Goal: Information Seeking & Learning: Learn about a topic

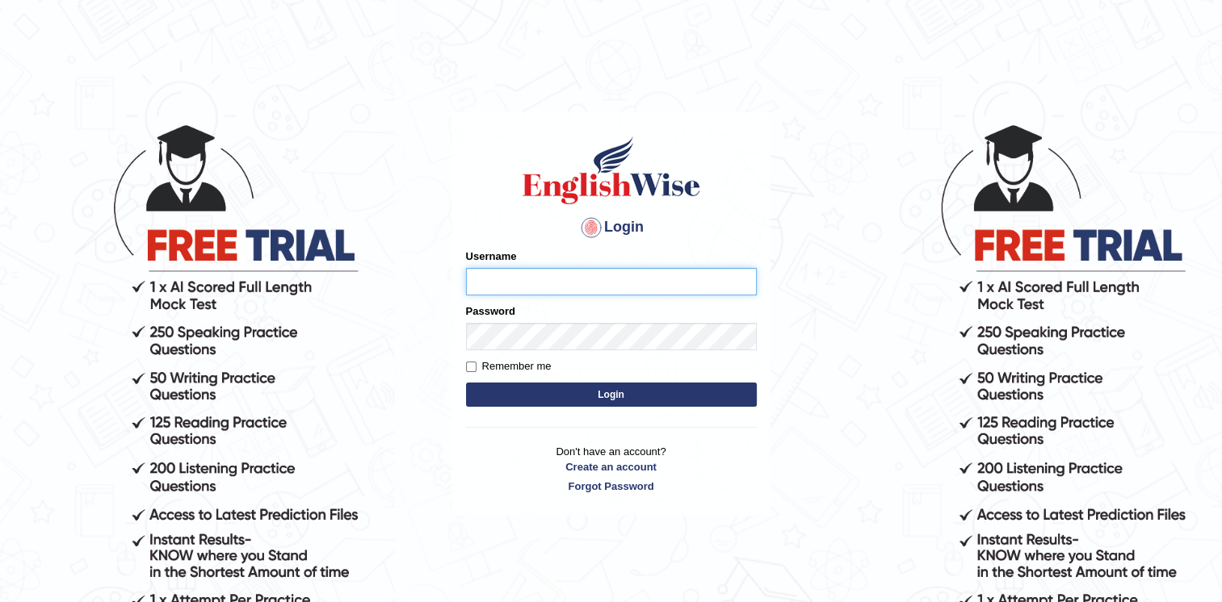
type input "Afreen11"
click at [611, 393] on button "Login" at bounding box center [611, 395] width 291 height 24
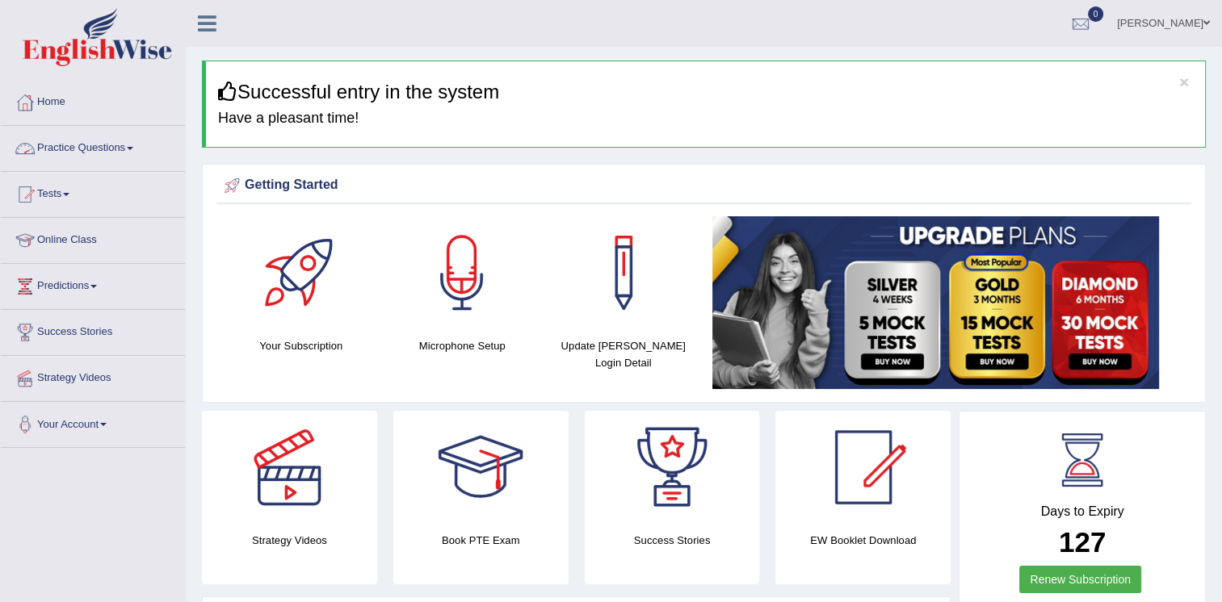
click at [117, 150] on link "Practice Questions" at bounding box center [93, 146] width 184 height 40
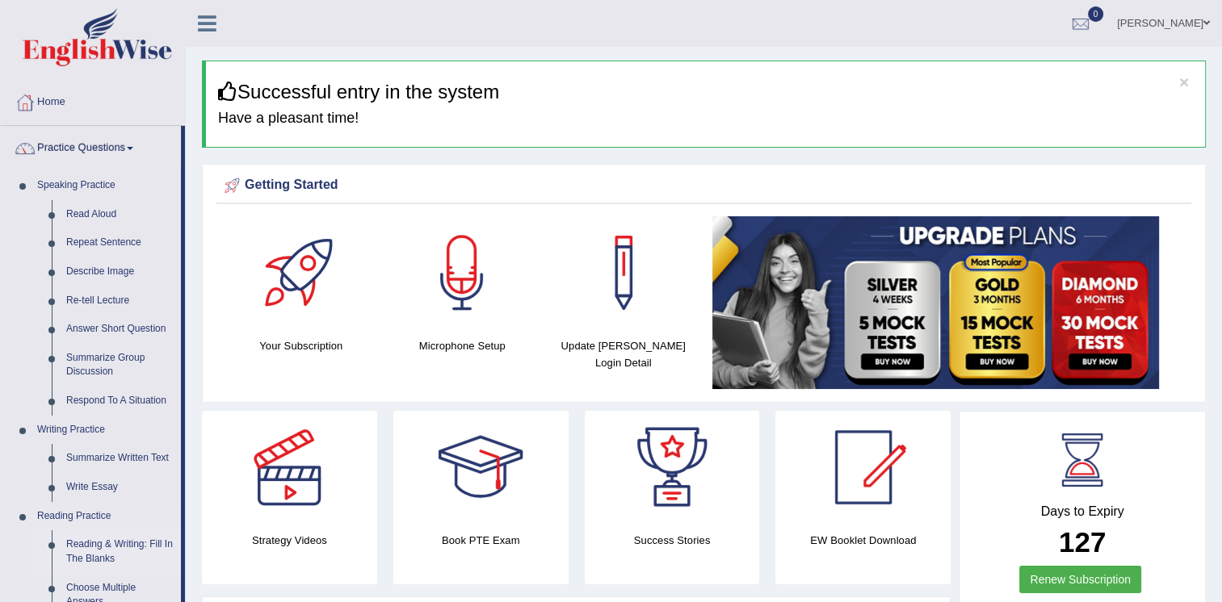
click at [116, 544] on link "Reading & Writing: Fill In The Blanks" at bounding box center [120, 552] width 122 height 43
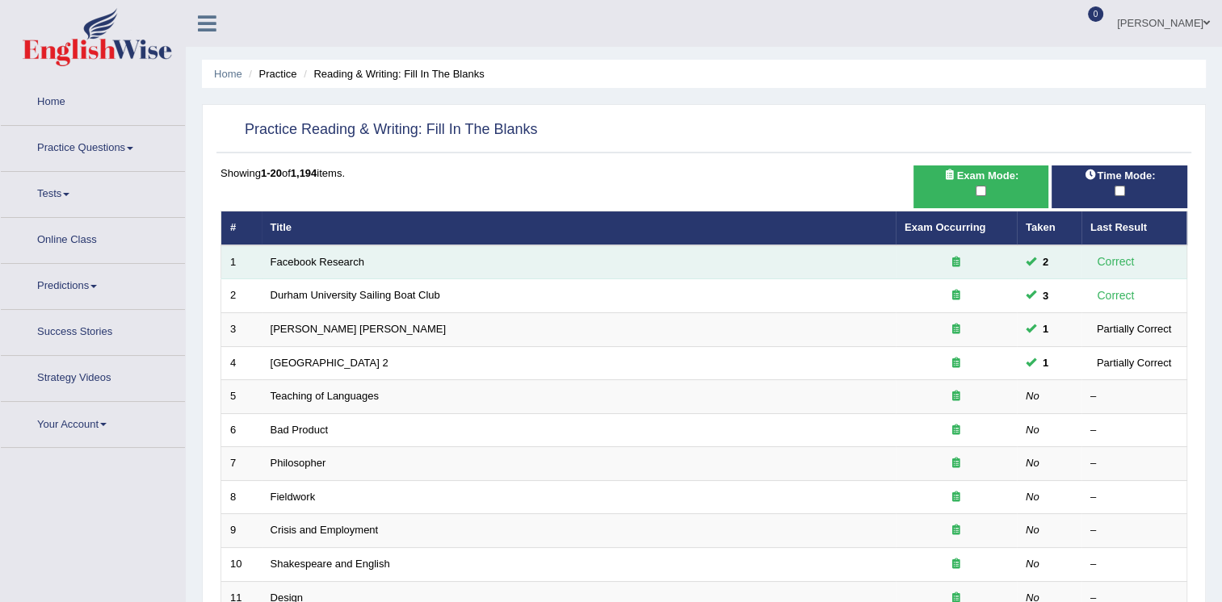
click at [339, 253] on td "Facebook Research" at bounding box center [579, 263] width 634 height 34
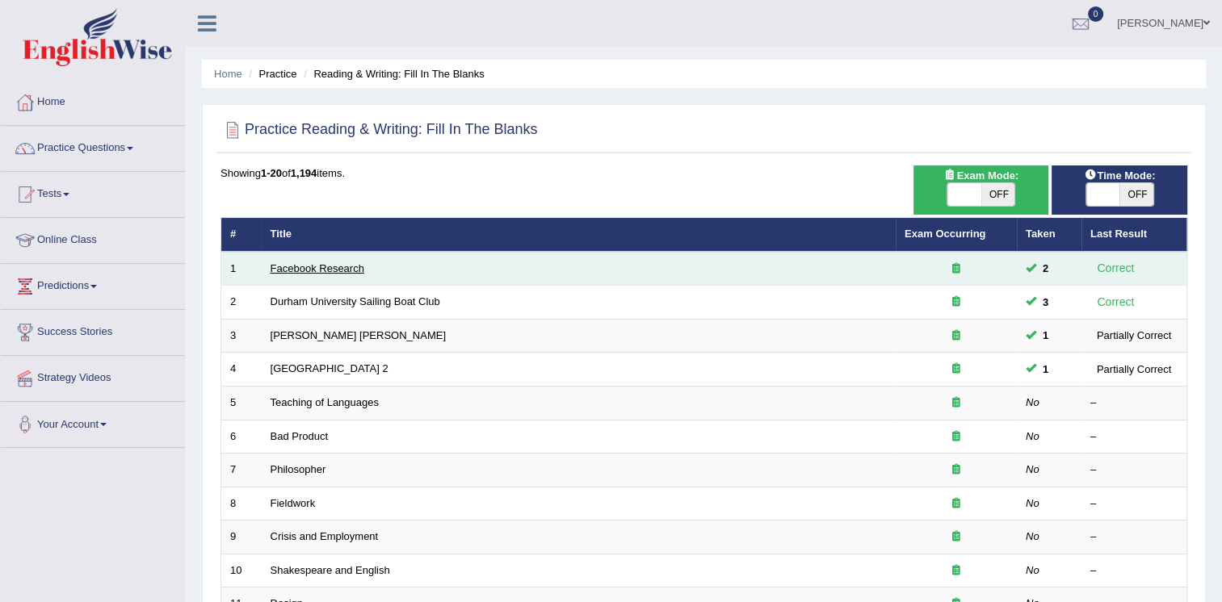
click at [340, 263] on link "Facebook Research" at bounding box center [318, 268] width 94 height 12
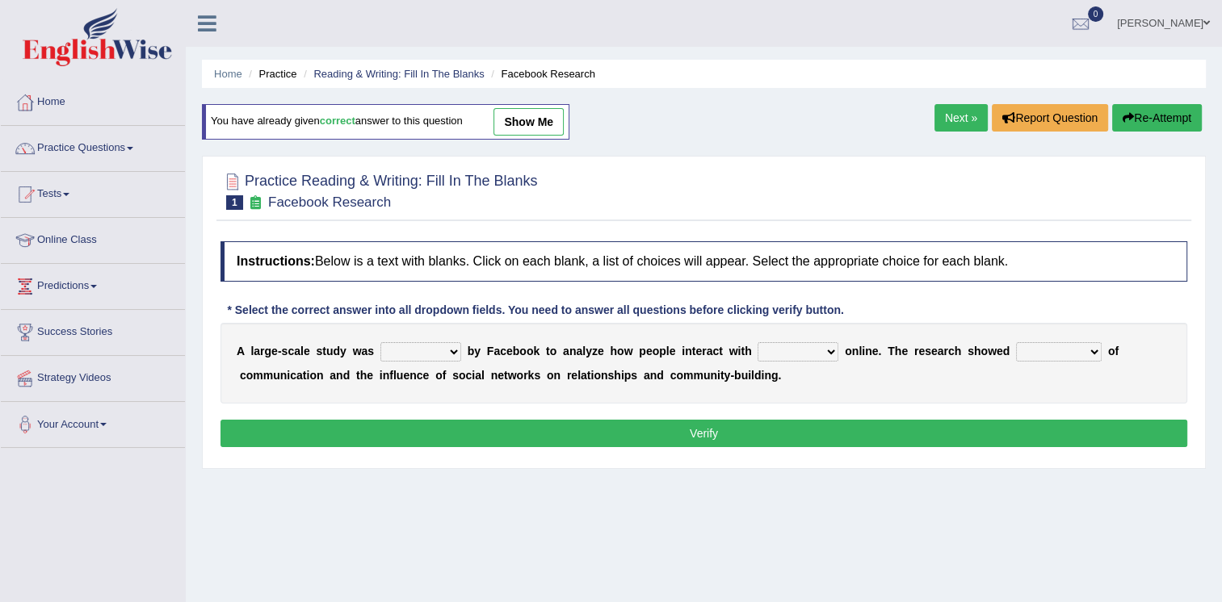
click at [433, 347] on select "surveyed had asked made" at bounding box center [420, 351] width 81 height 19
click at [439, 346] on select "surveyed had asked made" at bounding box center [420, 351] width 81 height 19
select select "surveyed"
click at [380, 342] on select "surveyed had asked made" at bounding box center [420, 351] width 81 height 19
click at [801, 350] on select "together all each other another" at bounding box center [798, 351] width 81 height 19
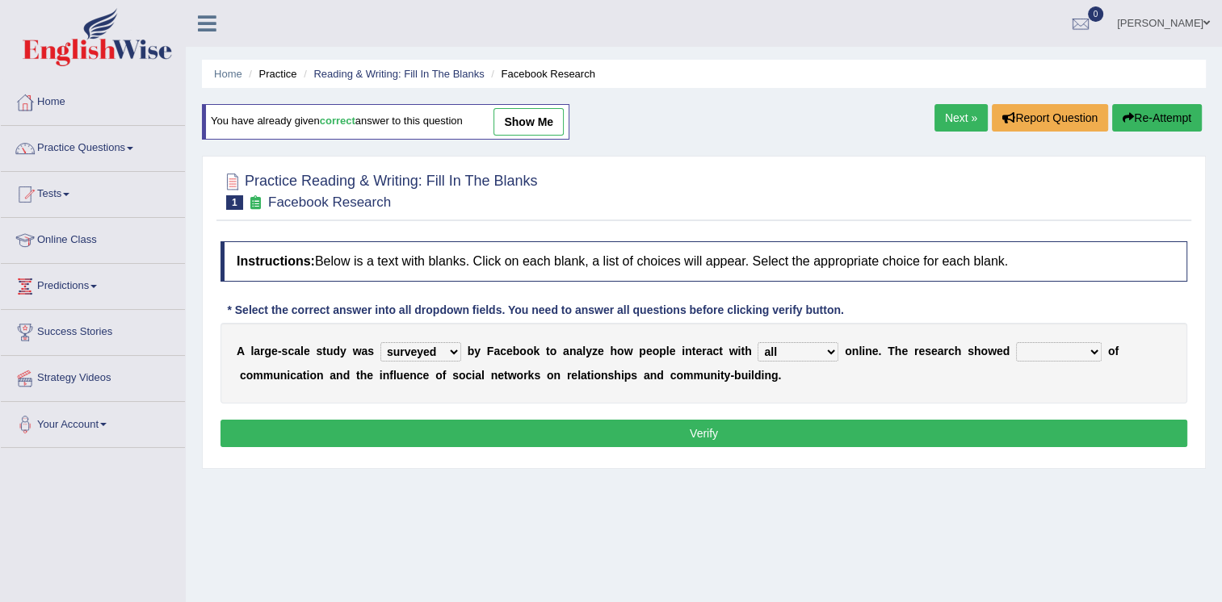
click at [758, 342] on select "together all each other another" at bounding box center [798, 351] width 81 height 19
click at [778, 355] on select "together all each other another" at bounding box center [798, 351] width 81 height 19
select select "each other"
click at [758, 342] on select "together all each other another" at bounding box center [798, 351] width 81 height 19
click at [1043, 354] on select "advantages standards fellowships patterns" at bounding box center [1059, 351] width 86 height 19
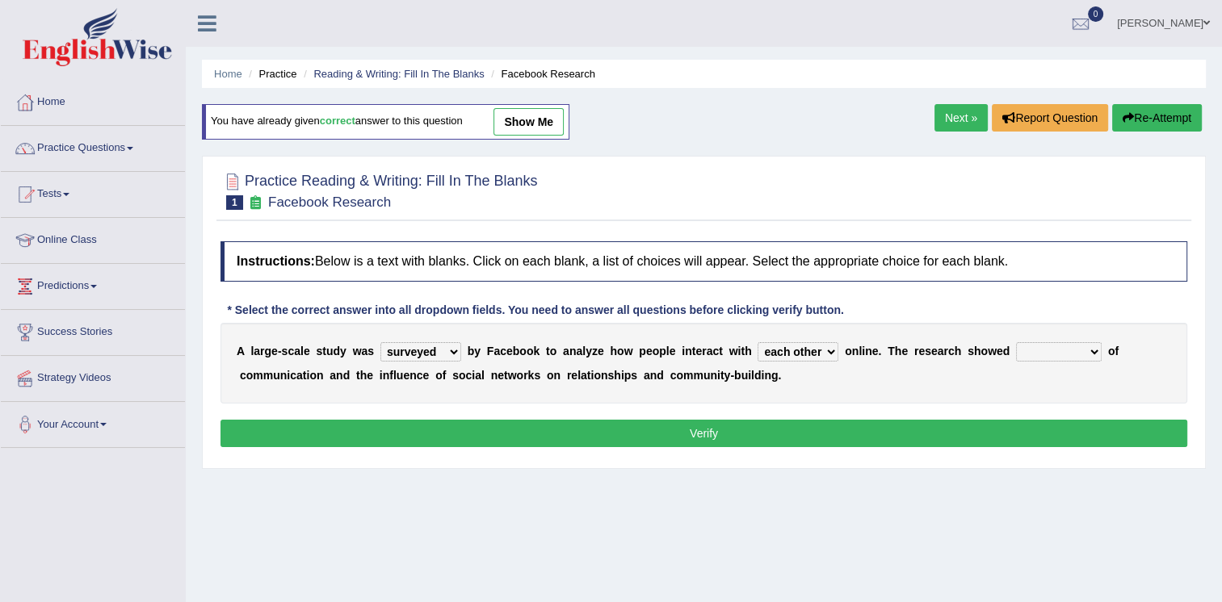
click at [1037, 356] on select "advantages standards fellowships patterns" at bounding box center [1059, 351] width 86 height 19
click at [1044, 355] on select "advantages standards fellowships patterns" at bounding box center [1059, 351] width 86 height 19
click at [1035, 344] on select "advantages standards fellowships patterns" at bounding box center [1059, 351] width 86 height 19
select select "patterns"
click at [1016, 342] on select "advantages standards fellowships patterns" at bounding box center [1059, 351] width 86 height 19
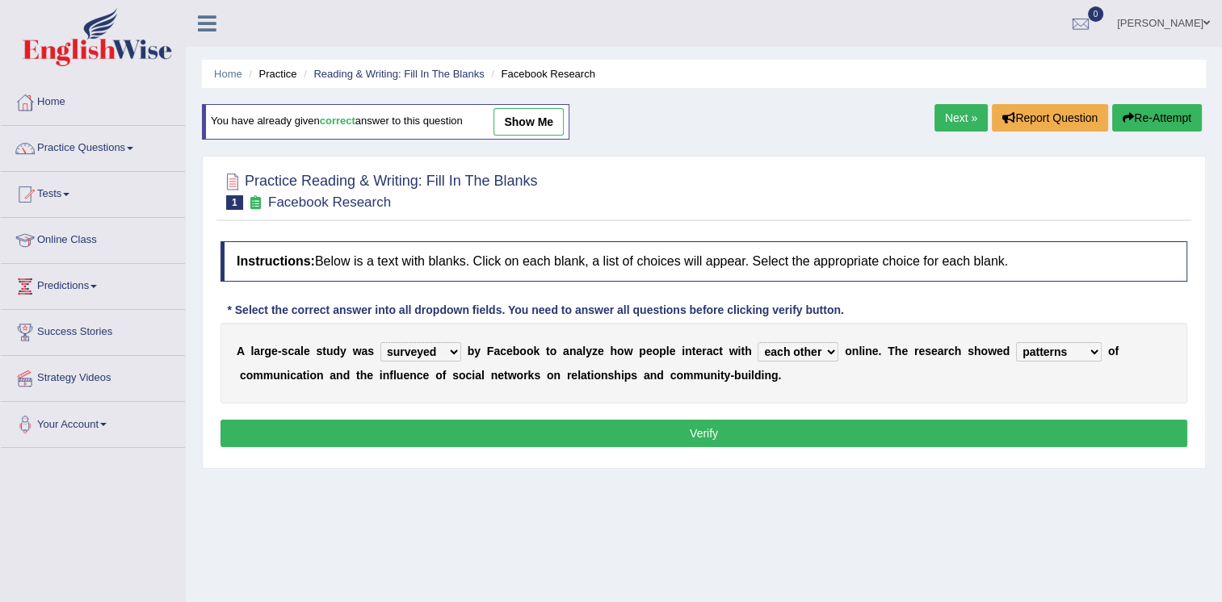
click at [751, 428] on button "Verify" at bounding box center [703, 433] width 967 height 27
select select "surveyed"
select select "each other"
select select "patterns"
